Goal: Information Seeking & Learning: Check status

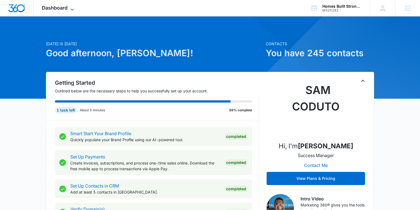
click at [71, 9] on icon at bounding box center [72, 9] width 3 height 2
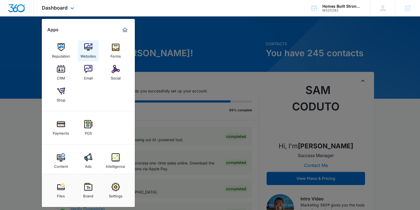
click at [92, 53] on div "Websites" at bounding box center [88, 54] width 16 height 7
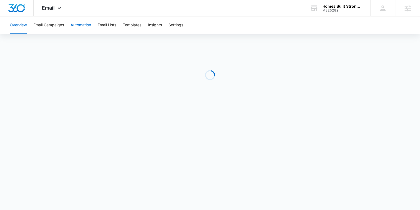
click at [87, 25] on button "Automation" at bounding box center [81, 25] width 21 height 18
click at [56, 8] on div "Email Apps Reputation Websites Forms CRM Email Social Shop Payments POS Content…" at bounding box center [52, 8] width 37 height 16
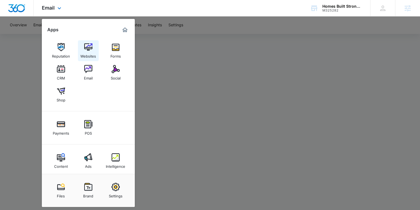
click at [86, 49] on img at bounding box center [88, 47] width 8 height 8
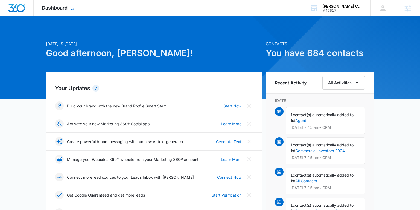
click at [51, 9] on span "Dashboard" at bounding box center [55, 8] width 26 height 6
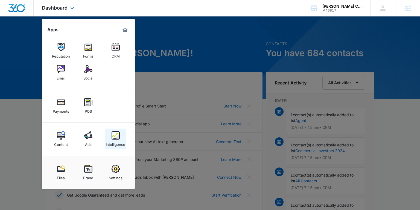
click at [113, 139] on div "Intelligence" at bounding box center [115, 142] width 19 height 7
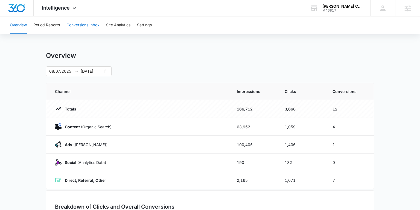
click at [76, 24] on button "Conversions Inbox" at bounding box center [83, 25] width 33 height 18
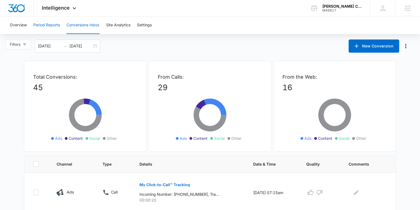
click at [51, 24] on button "Period Reports" at bounding box center [46, 25] width 27 height 18
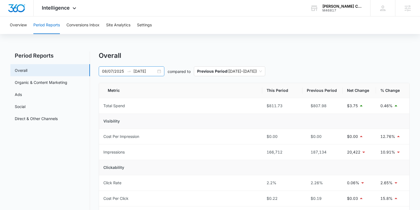
click at [159, 71] on div "[DATE] [DATE]" at bounding box center [132, 71] width 66 height 10
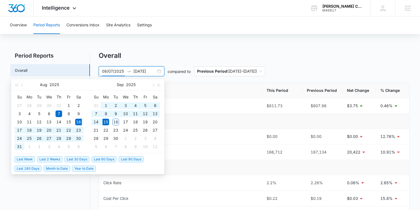
click at [74, 159] on span "Last 30 Days" at bounding box center [77, 159] width 25 height 6
type input "[DATE]"
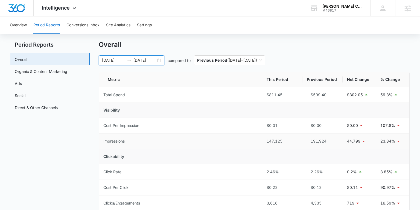
scroll to position [17, 0]
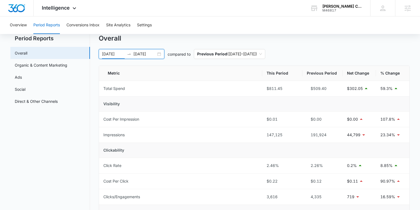
click at [160, 54] on div "[DATE] [DATE]" at bounding box center [132, 54] width 66 height 10
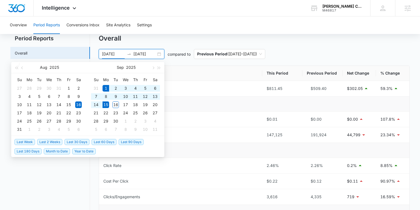
click at [45, 140] on span "Last 2 Weeks" at bounding box center [49, 142] width 25 height 6
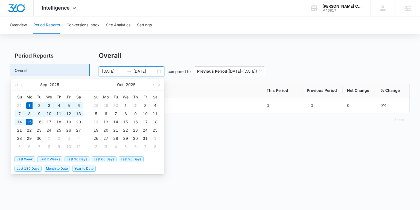
type input "[DATE]"
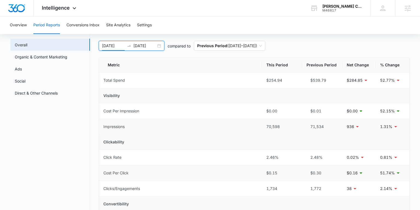
scroll to position [0, 0]
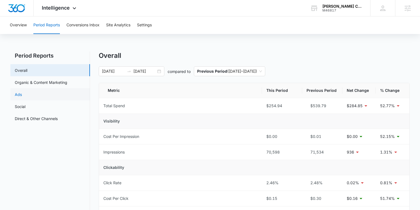
click at [22, 93] on link "Ads" at bounding box center [18, 94] width 7 height 6
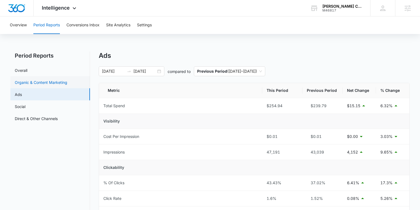
click at [49, 83] on link "Organic & Content Marketing" at bounding box center [41, 82] width 53 height 6
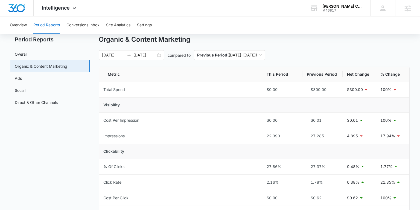
scroll to position [31, 0]
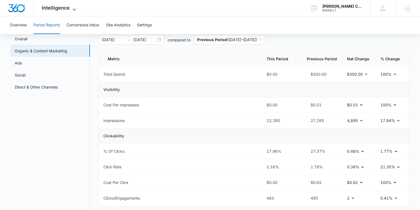
click at [46, 9] on span "Intelligence" at bounding box center [56, 8] width 28 height 6
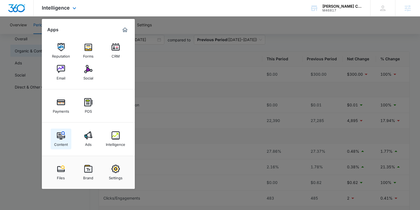
click at [57, 131] on link "Content" at bounding box center [61, 138] width 21 height 21
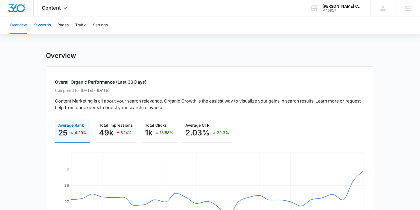
click at [44, 30] on button "Keywords" at bounding box center [42, 25] width 18 height 18
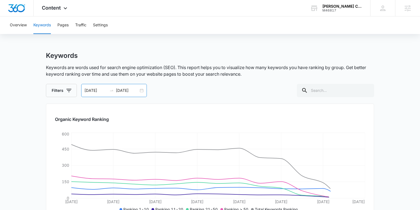
click at [143, 90] on div "[DATE] [DATE]" at bounding box center [114, 90] width 66 height 13
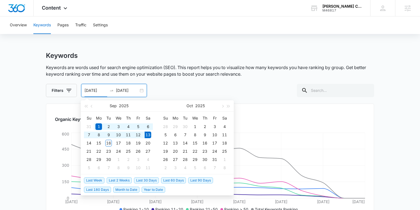
click at [107, 188] on span "Last 180 Days" at bounding box center [97, 189] width 27 height 6
type input "[DATE]"
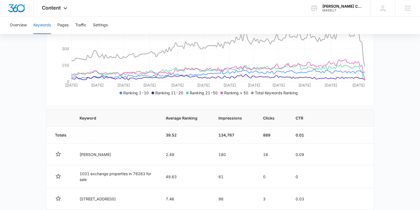
scroll to position [123, 0]
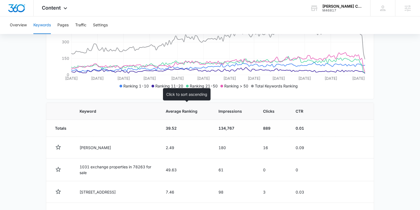
click at [183, 111] on span "Average Ranking" at bounding box center [182, 111] width 32 height 6
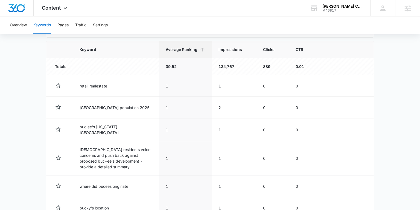
scroll to position [189, 0]
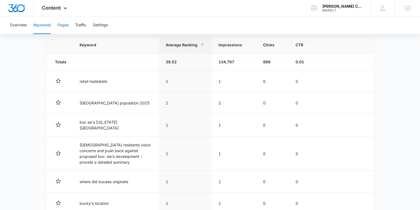
click at [65, 25] on button "Pages" at bounding box center [62, 25] width 11 height 18
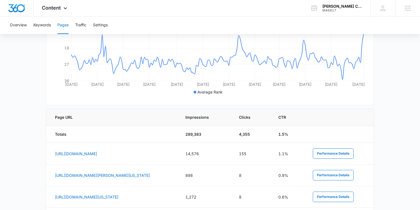
scroll to position [161, 0]
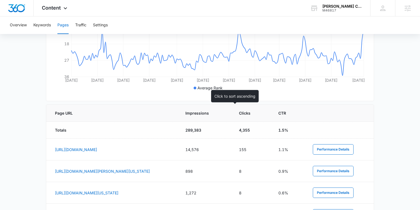
click at [226, 112] on div at bounding box center [223, 113] width 6 height 6
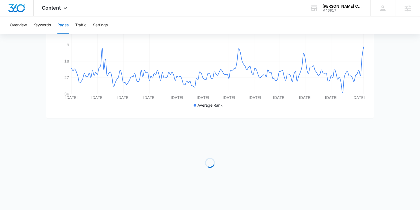
scroll to position [143, 0]
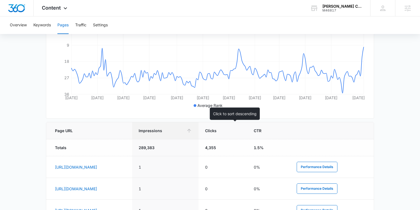
click at [184, 128] on span "Impressions" at bounding box center [161, 131] width 45 height 6
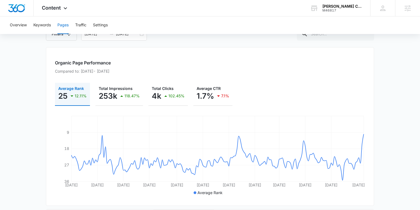
scroll to position [0, 0]
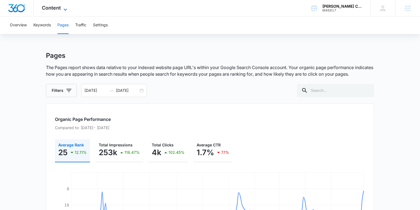
click at [52, 7] on span "Content" at bounding box center [51, 8] width 19 height 6
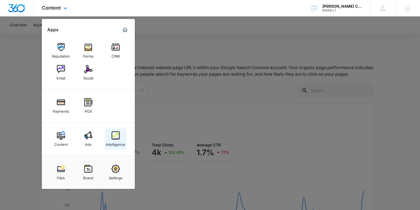
click at [115, 140] on div "Intelligence" at bounding box center [115, 142] width 19 height 7
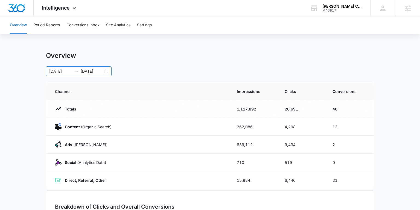
click at [105, 69] on div "[DATE] [DATE]" at bounding box center [79, 71] width 66 height 10
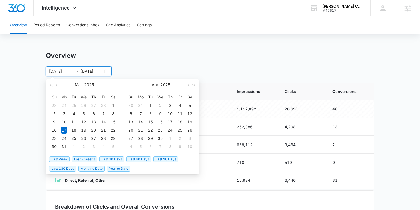
click at [108, 156] on span "Last 30 Days" at bounding box center [111, 159] width 25 height 6
type input "[DATE]"
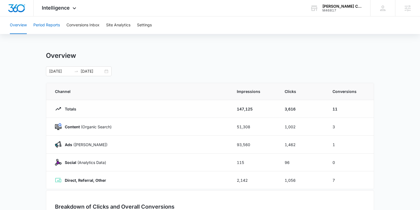
click at [54, 26] on button "Period Reports" at bounding box center [46, 25] width 27 height 18
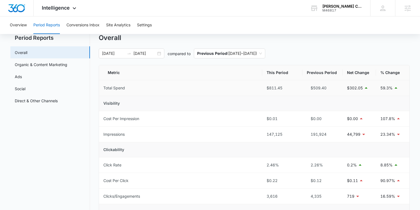
scroll to position [21, 0]
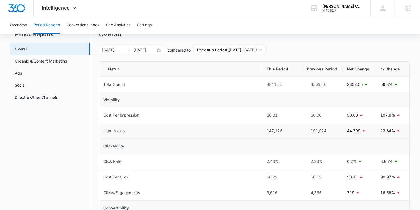
click at [270, 130] on div "147,125" at bounding box center [282, 131] width 31 height 6
drag, startPoint x: 265, startPoint y: 130, endPoint x: 283, endPoint y: 131, distance: 17.8
click at [283, 131] on td "147,125" at bounding box center [283, 131] width 40 height 16
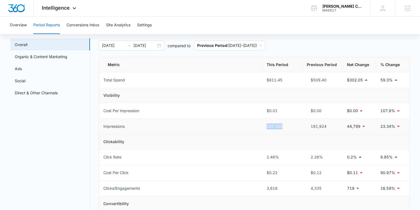
scroll to position [16, 0]
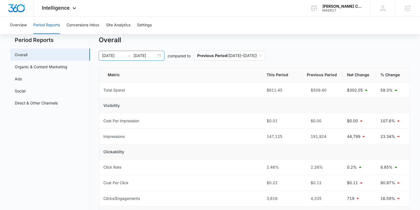
click at [161, 58] on div "[DATE] [DATE]" at bounding box center [132, 56] width 66 height 10
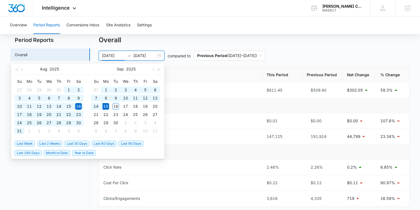
click at [126, 142] on span "Last 90 Days" at bounding box center [131, 143] width 25 height 6
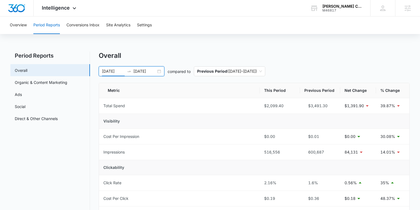
click at [159, 71] on div "[DATE] [DATE]" at bounding box center [132, 71] width 66 height 10
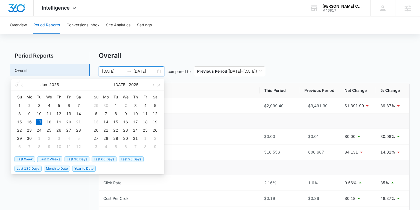
click at [73, 156] on span "Last 30 Days" at bounding box center [77, 159] width 25 height 6
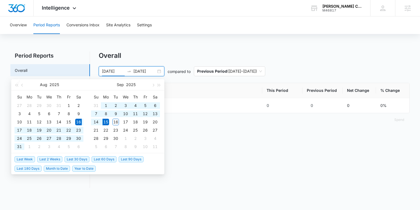
type input "[DATE]"
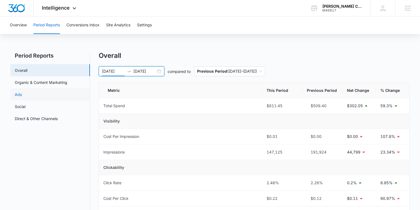
click at [22, 91] on link "Ads" at bounding box center [18, 94] width 7 height 6
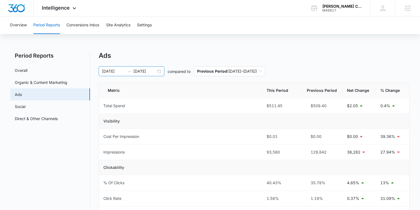
click at [160, 71] on div "[DATE] [DATE]" at bounding box center [132, 71] width 66 height 10
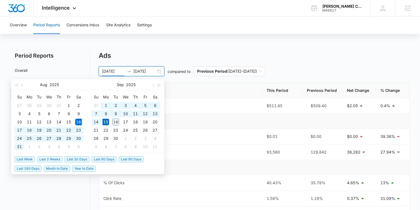
click at [160, 71] on div "[DATE] [DATE]" at bounding box center [132, 71] width 66 height 10
drag, startPoint x: 144, startPoint y: 59, endPoint x: 123, endPoint y: 70, distance: 24.4
click at [144, 59] on div "Ads" at bounding box center [254, 55] width 311 height 8
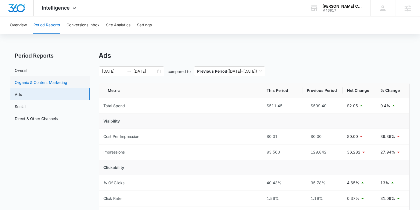
click at [66, 83] on link "Organic & Content Marketing" at bounding box center [41, 82] width 53 height 6
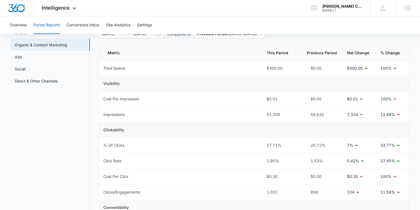
scroll to position [37, 0]
click at [22, 54] on link "Ads" at bounding box center [18, 57] width 7 height 6
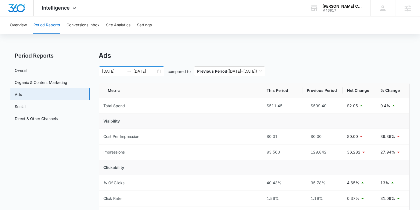
click at [155, 68] on input "[DATE]" at bounding box center [145, 71] width 23 height 6
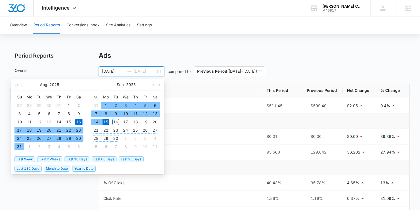
type input "[DATE]"
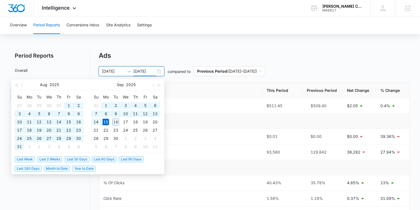
click at [74, 167] on span "Year to Date" at bounding box center [84, 168] width 24 height 6
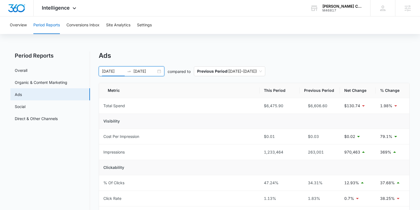
click at [105, 71] on input "[DATE]" at bounding box center [113, 71] width 23 height 6
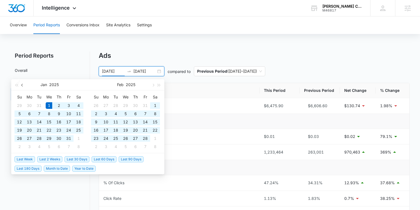
click at [23, 85] on span "button" at bounding box center [22, 84] width 3 height 3
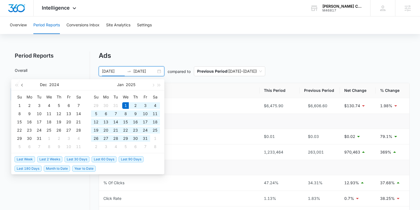
click at [23, 85] on span "button" at bounding box center [22, 84] width 3 height 3
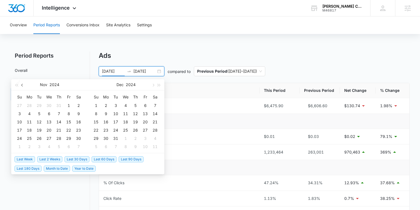
click at [23, 85] on span "button" at bounding box center [22, 84] width 3 height 3
type input "[DATE]"
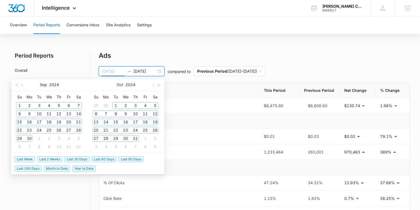
click at [19, 104] on div "1" at bounding box center [19, 105] width 7 height 7
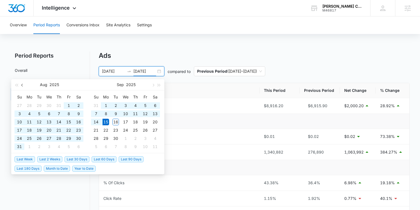
click at [22, 83] on span "button" at bounding box center [22, 84] width 3 height 3
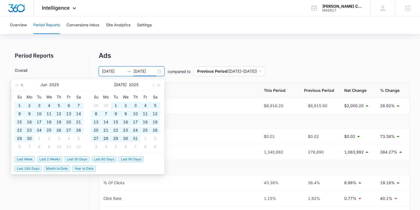
click at [22, 83] on span "button" at bounding box center [22, 84] width 3 height 3
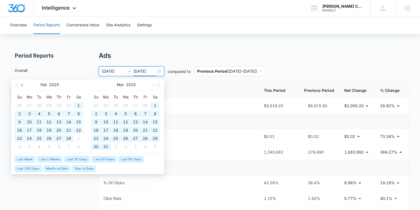
click at [22, 83] on span "button" at bounding box center [22, 84] width 3 height 3
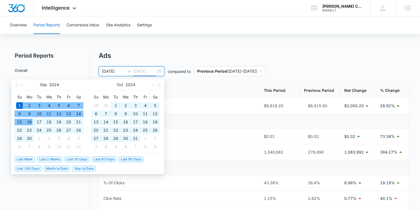
type input "[DATE]"
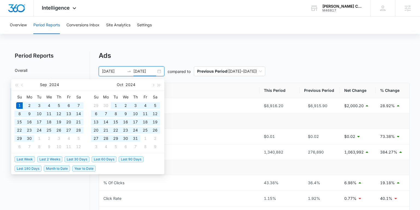
click at [115, 68] on div "[DATE] [DATE]" at bounding box center [132, 71] width 66 height 10
click at [113, 71] on input "[DATE]" at bounding box center [113, 71] width 23 height 6
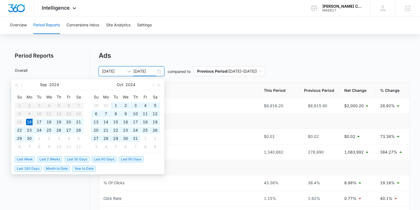
click at [149, 71] on input "[DATE]" at bounding box center [145, 71] width 23 height 6
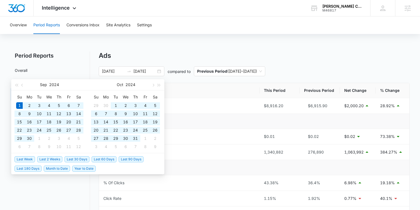
type input "[DATE]"
click at [157, 56] on div "Ads" at bounding box center [254, 55] width 311 height 8
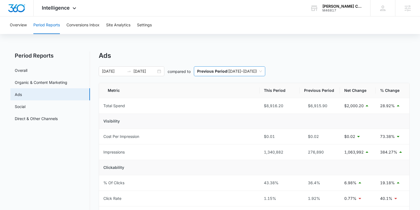
click at [236, 71] on span "Previous Period ( [DATE] – [DATE] )" at bounding box center [229, 71] width 65 height 9
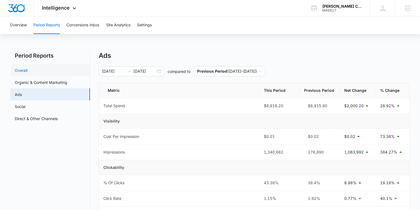
click at [27, 68] on link "Overall" at bounding box center [21, 70] width 13 height 6
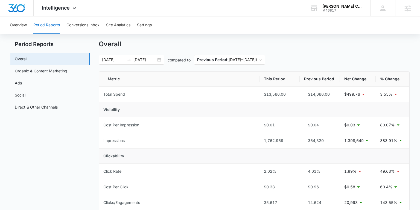
scroll to position [21, 0]
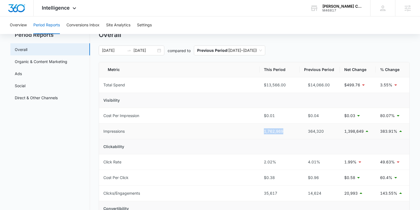
drag, startPoint x: 264, startPoint y: 132, endPoint x: 284, endPoint y: 132, distance: 19.7
click at [284, 132] on div "1,762,969" at bounding box center [279, 131] width 31 height 6
drag, startPoint x: 309, startPoint y: 133, endPoint x: 323, endPoint y: 133, distance: 14.2
click at [323, 133] on div "364,320" at bounding box center [319, 131] width 31 height 6
click at [109, 51] on input "[DATE]" at bounding box center [113, 50] width 23 height 6
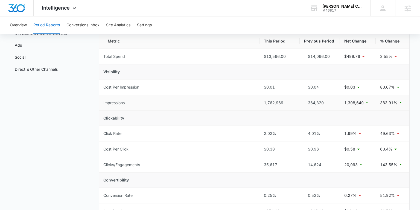
scroll to position [53, 0]
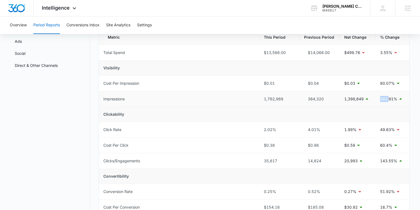
drag, startPoint x: 380, startPoint y: 98, endPoint x: 389, endPoint y: 99, distance: 8.8
click at [389, 99] on td "383.91%" at bounding box center [393, 99] width 34 height 16
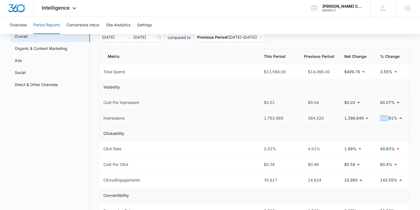
scroll to position [30, 0]
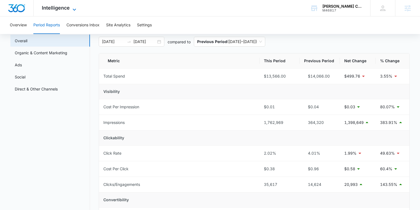
click at [53, 7] on span "Intelligence" at bounding box center [56, 8] width 28 height 6
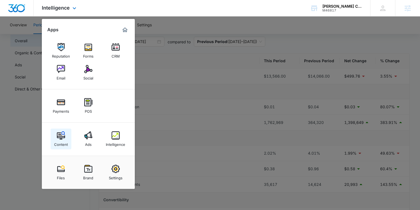
click at [60, 137] on img at bounding box center [61, 135] width 8 height 8
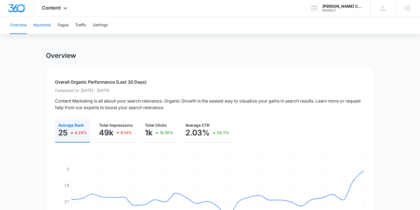
click at [49, 24] on button "Keywords" at bounding box center [42, 25] width 18 height 18
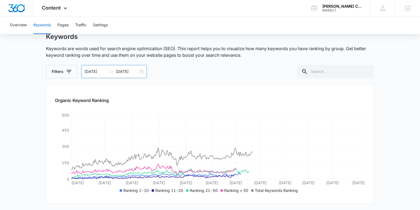
scroll to position [19, 0]
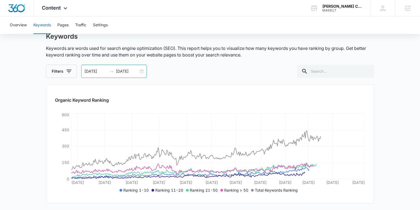
click at [140, 71] on div "[DATE] [DATE]" at bounding box center [114, 71] width 66 height 13
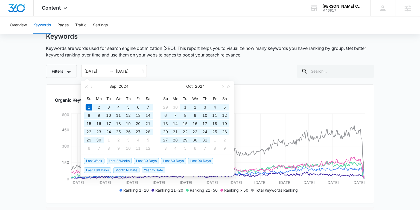
click at [160, 60] on div "Keywords Keywords are words used for search engine optimization (SEO). This rep…" at bounding box center [210, 54] width 328 height 45
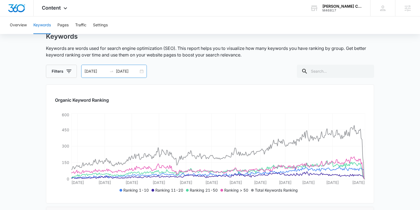
click at [141, 71] on div "[DATE] [DATE]" at bounding box center [114, 71] width 66 height 13
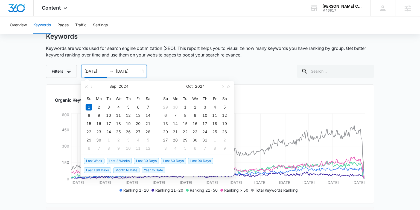
click at [137, 158] on span "Last 30 Days" at bounding box center [146, 161] width 25 height 6
type input "[DATE]"
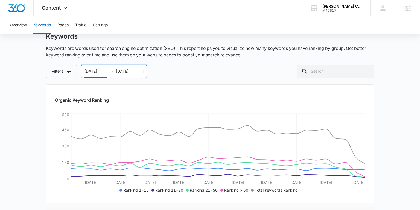
click at [121, 75] on div "[DATE] [DATE]" at bounding box center [114, 71] width 66 height 13
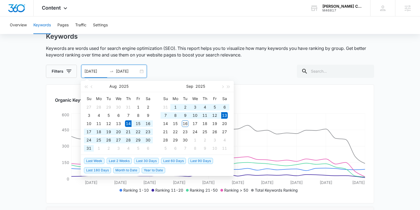
click at [153, 159] on span "Last 30 Days" at bounding box center [146, 161] width 25 height 6
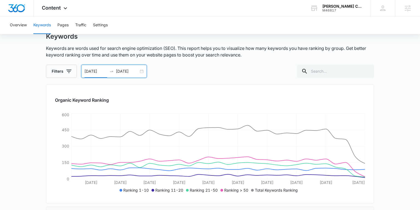
click at [114, 71] on div at bounding box center [111, 71] width 9 height 4
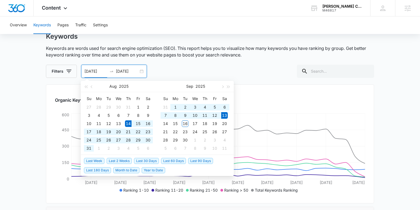
click at [148, 159] on span "Last 30 Days" at bounding box center [146, 161] width 25 height 6
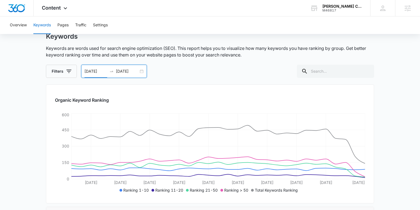
click at [141, 71] on div "[DATE] [DATE]" at bounding box center [114, 71] width 66 height 13
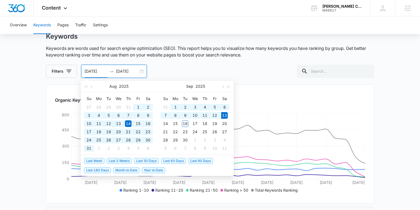
click at [102, 170] on span "Last 180 Days" at bounding box center [97, 170] width 27 height 6
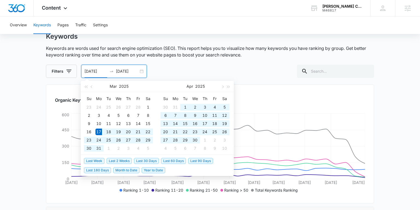
type input "[DATE]"
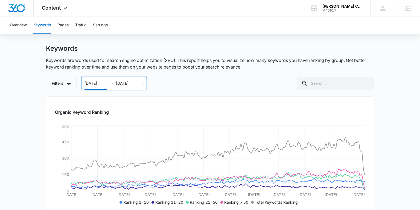
scroll to position [0, 0]
